Goal: Information Seeking & Learning: Learn about a topic

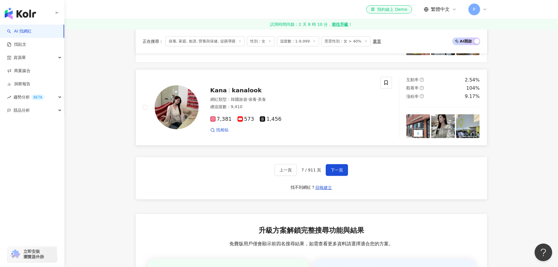
scroll to position [1081, 0]
click at [334, 172] on span "下一頁" at bounding box center [337, 169] width 12 height 5
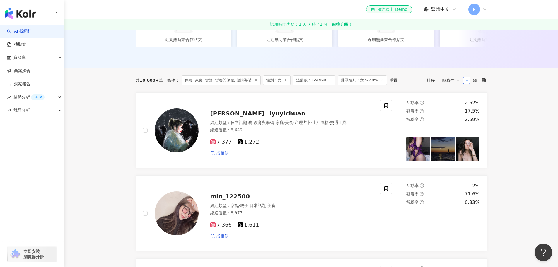
scroll to position [92, 0]
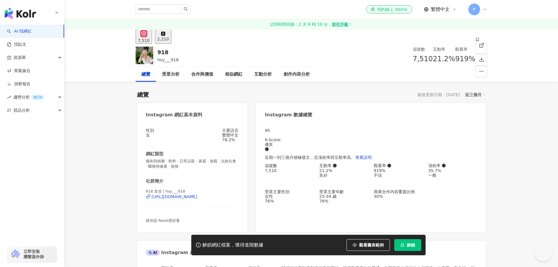
click at [198, 199] on div "https://www.instagram.com/hsy___918/" at bounding box center [175, 196] width 46 height 5
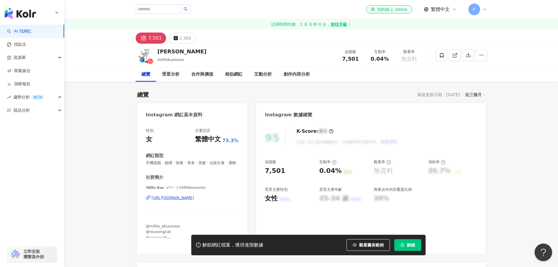
click at [184, 200] on div "https://www.instagram.com/milliekuooooo/" at bounding box center [173, 197] width 42 height 5
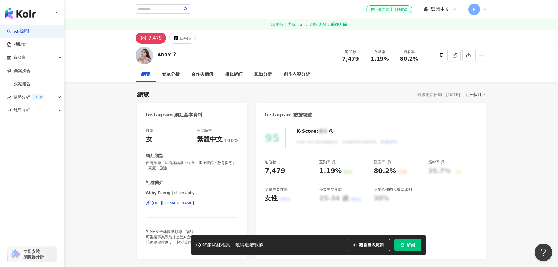
drag, startPoint x: 193, startPoint y: 203, endPoint x: 198, endPoint y: 202, distance: 5.1
click at [193, 203] on div "https://www.instagram.com/chichiabby/" at bounding box center [173, 202] width 42 height 5
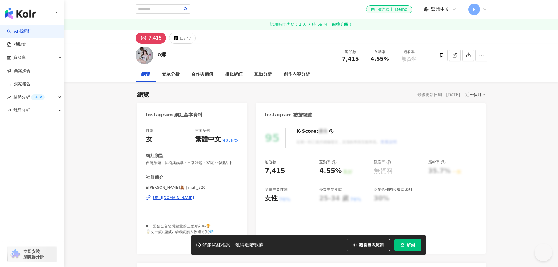
click at [178, 200] on div "https://www.instagram.com/inah_520/" at bounding box center [173, 197] width 42 height 5
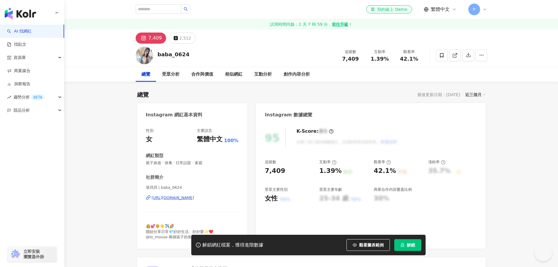
drag, startPoint x: 180, startPoint y: 196, endPoint x: 208, endPoint y: 187, distance: 29.0
click at [180, 196] on div "[URL][DOMAIN_NAME]" at bounding box center [173, 197] width 42 height 5
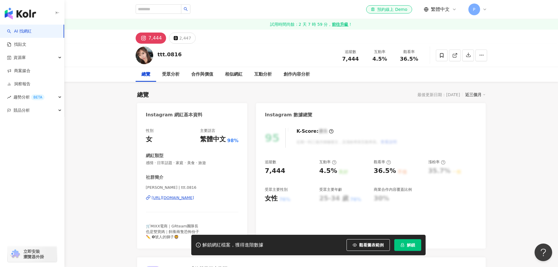
click at [191, 199] on div "https://www.instagram.com/ttt.0816/" at bounding box center [173, 197] width 42 height 5
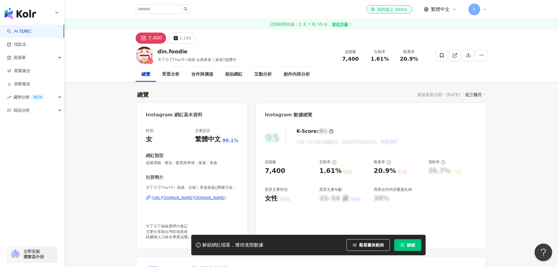
click at [203, 199] on div "https://www.instagram.com/din.foodie/" at bounding box center [189, 197] width 74 height 5
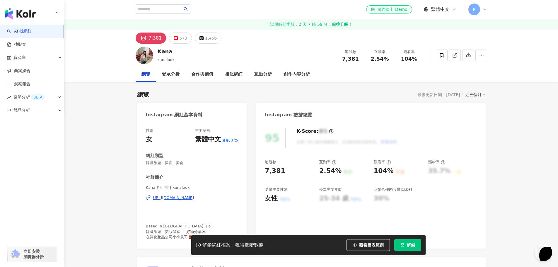
click at [194, 199] on div "https://www.instagram.com/kanalook/" at bounding box center [173, 197] width 42 height 5
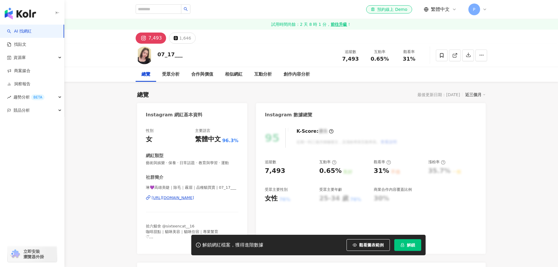
click at [194, 199] on div "[URL][DOMAIN_NAME]" at bounding box center [173, 197] width 42 height 5
